Goal: Information Seeking & Learning: Learn about a topic

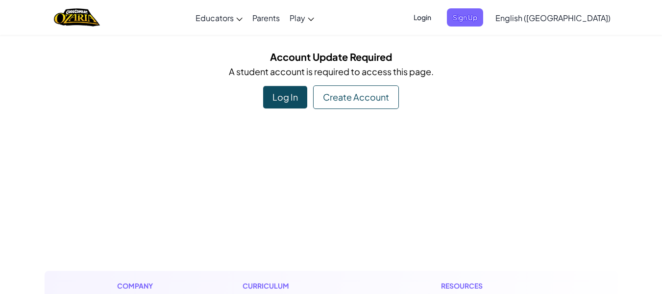
click at [268, 90] on div "Log In" at bounding box center [285, 97] width 44 height 23
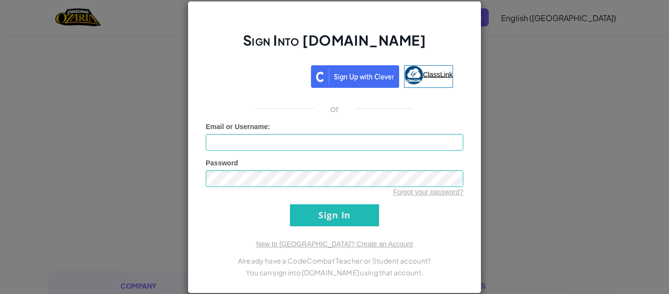
click at [432, 84] on link "ClassLink" at bounding box center [428, 76] width 49 height 23
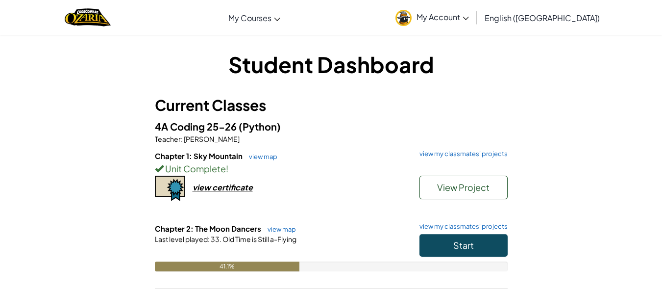
click at [486, 264] on div "41.1%" at bounding box center [331, 266] width 353 height 10
click at [478, 236] on button "Start" at bounding box center [464, 245] width 88 height 23
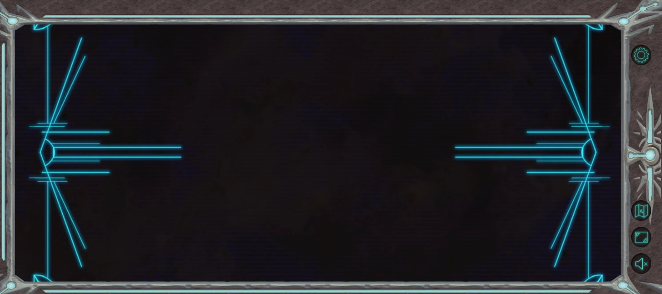
click at [481, 249] on div at bounding box center [317, 153] width 609 height 258
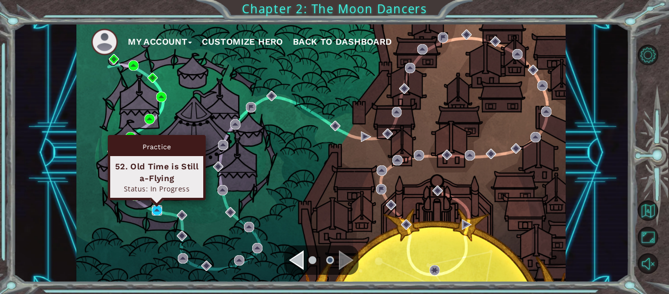
click at [158, 212] on img at bounding box center [157, 210] width 10 height 10
